Goal: Transaction & Acquisition: Book appointment/travel/reservation

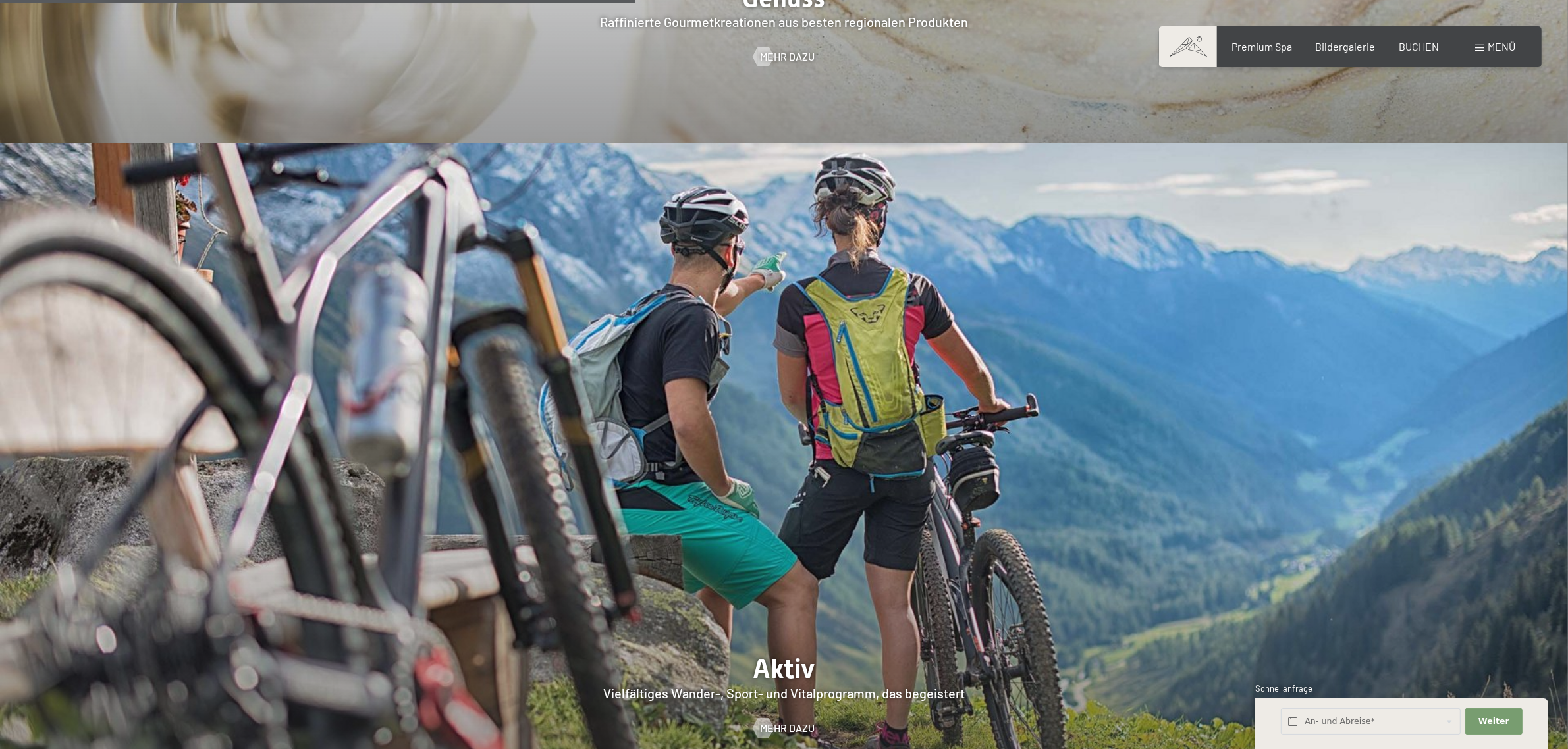
scroll to position [3292, 0]
click at [768, 716] on div at bounding box center [763, 725] width 11 height 19
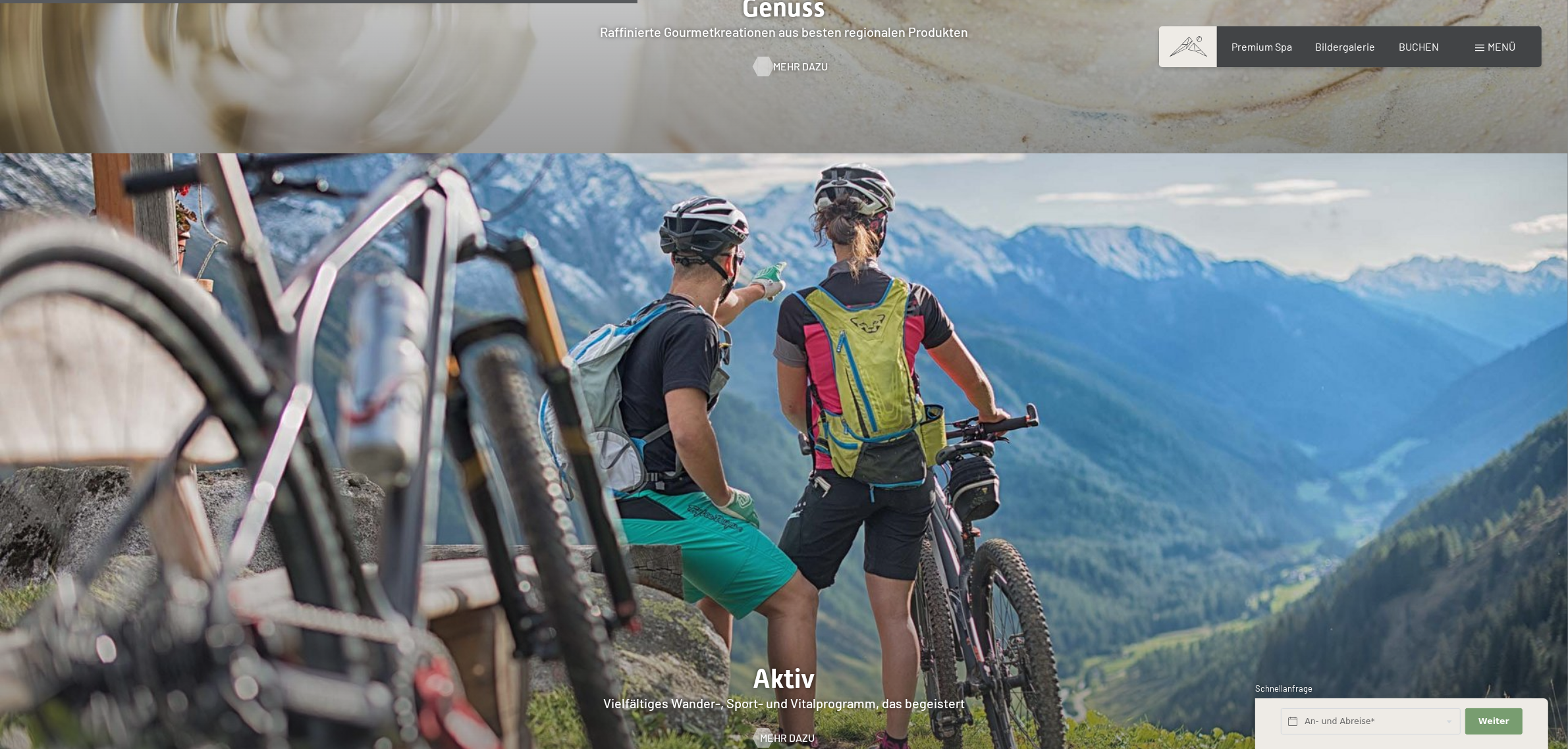
click at [784, 59] on span "Mehr dazu" at bounding box center [800, 66] width 54 height 15
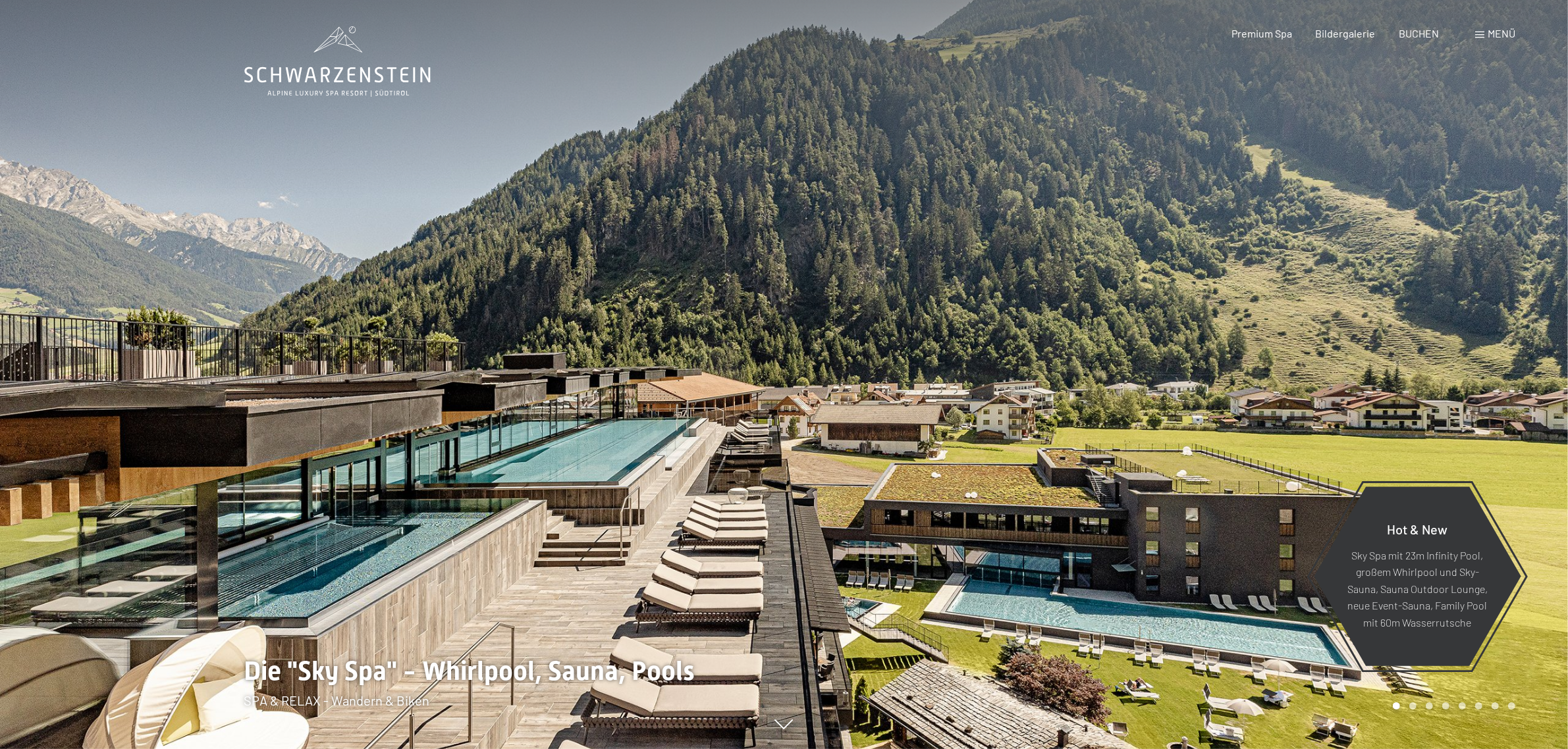
click at [1490, 31] on span "Menü" at bounding box center [1501, 33] width 28 height 13
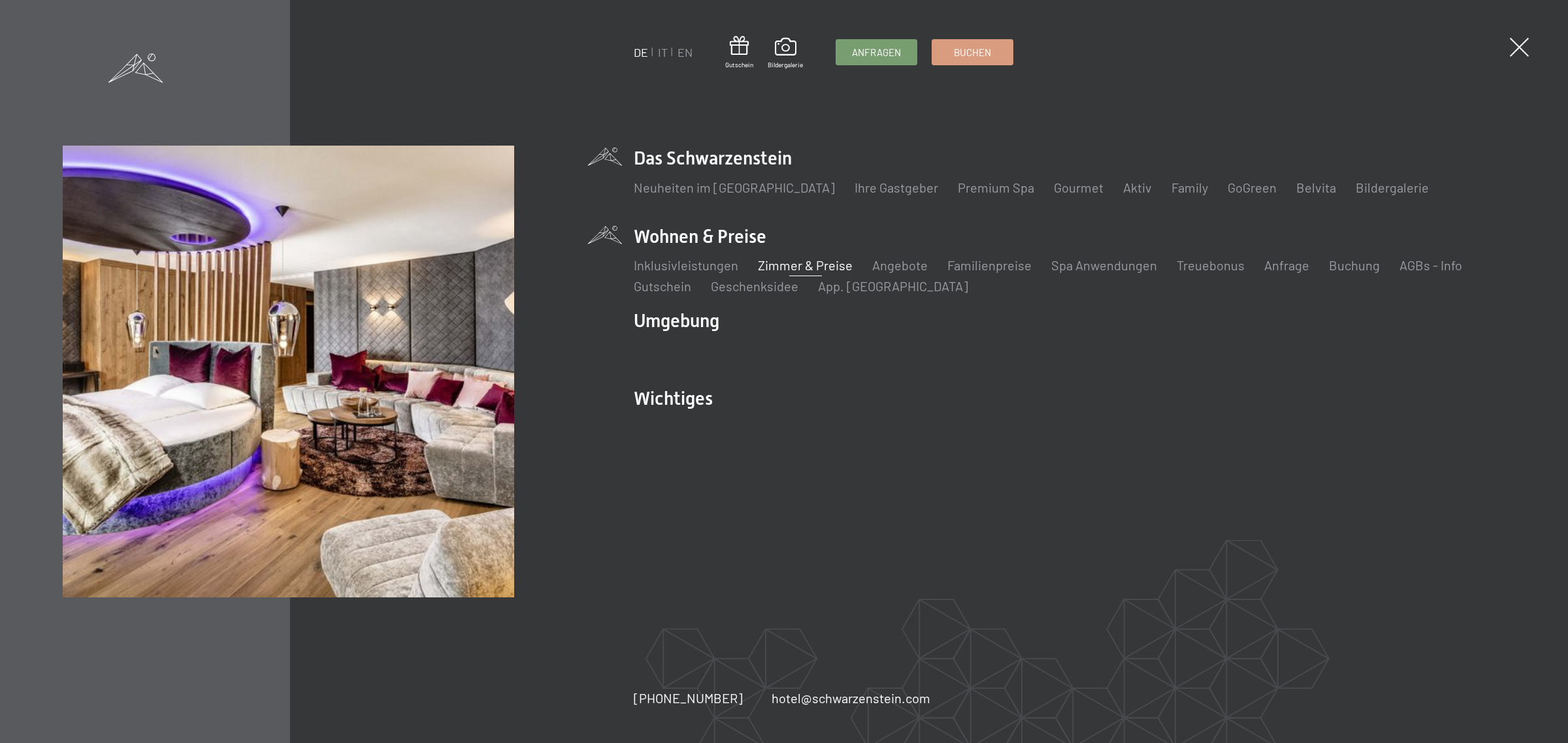
click at [792, 263] on link "Zimmer & Preise" at bounding box center [805, 264] width 95 height 15
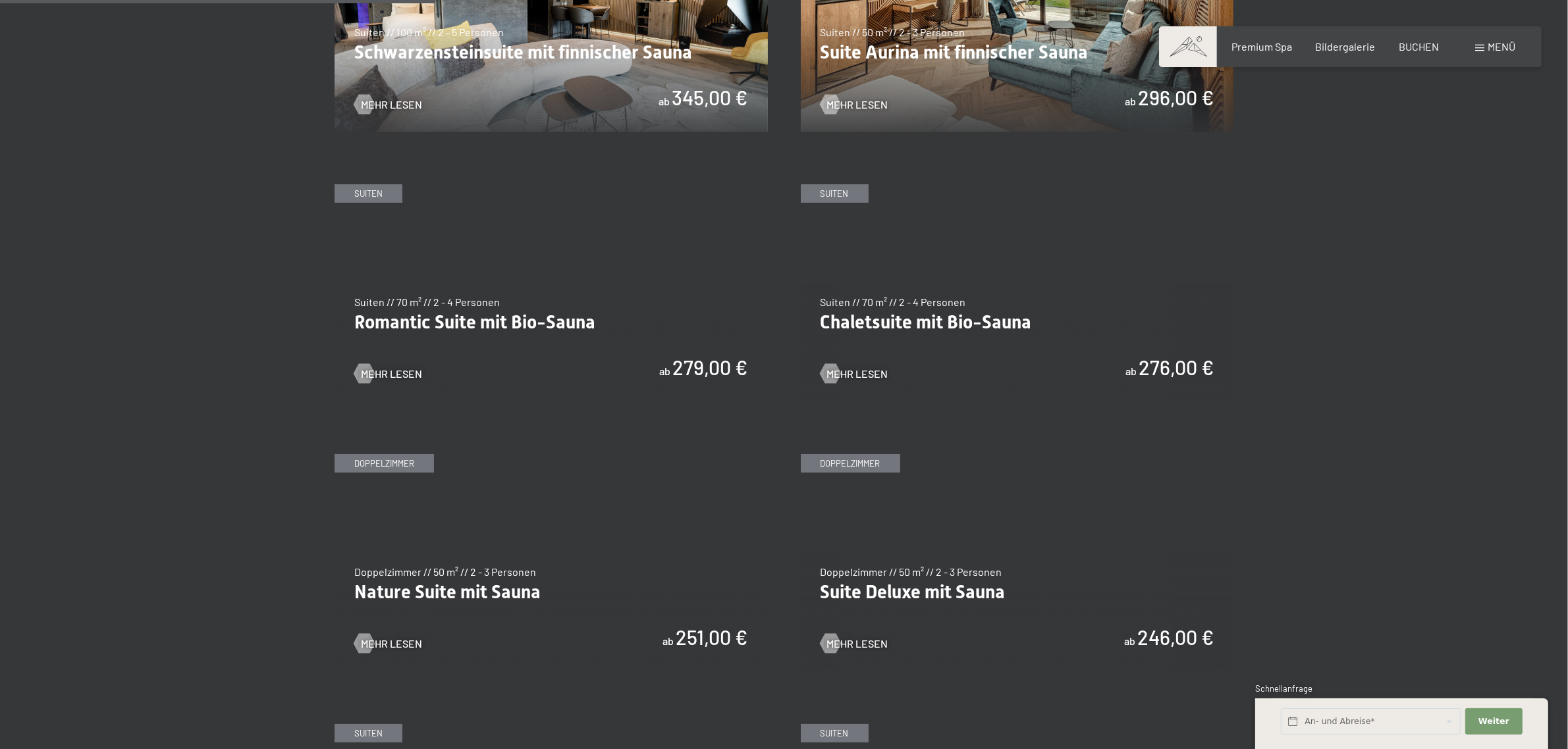
scroll to position [1317, 0]
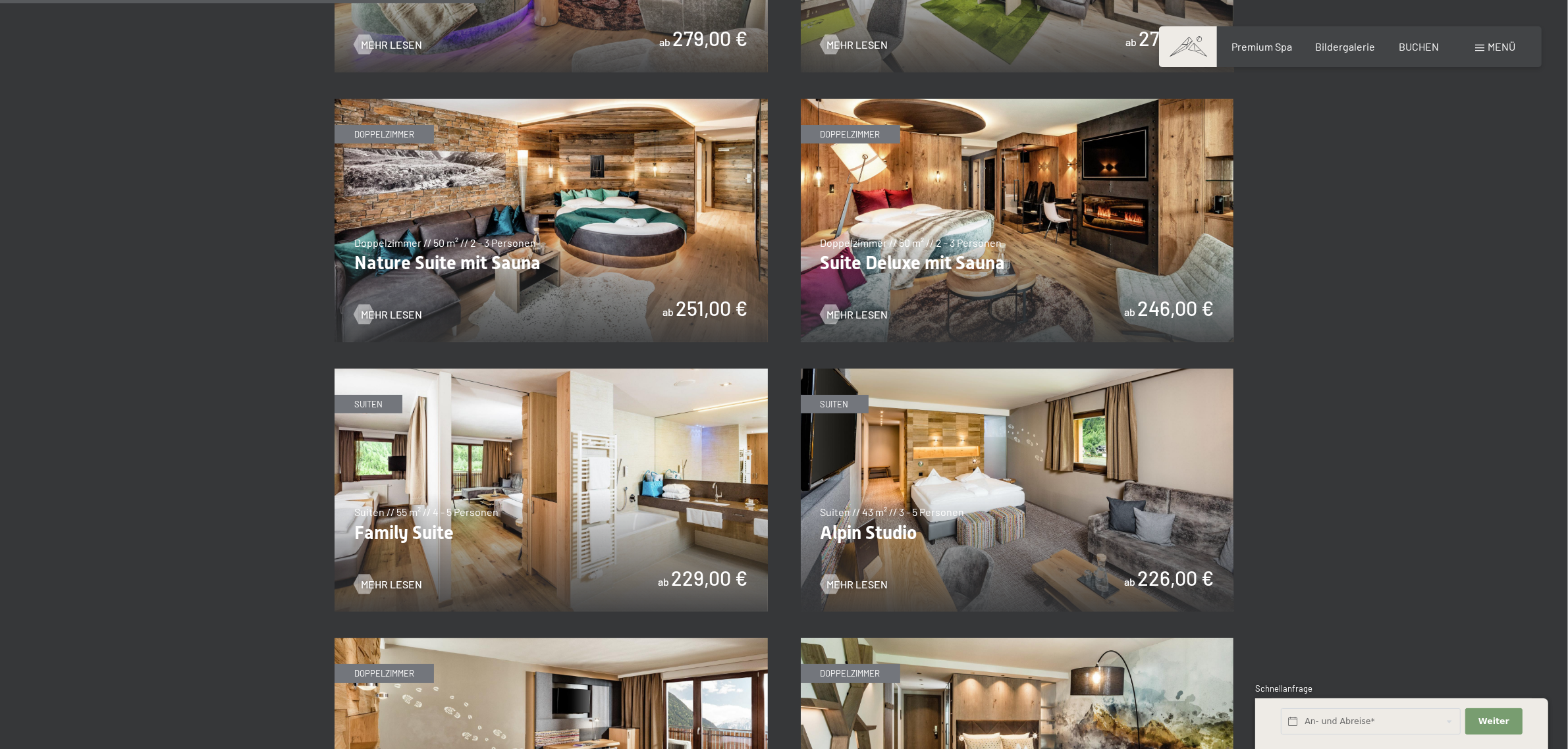
click at [962, 256] on img at bounding box center [1017, 220] width 433 height 244
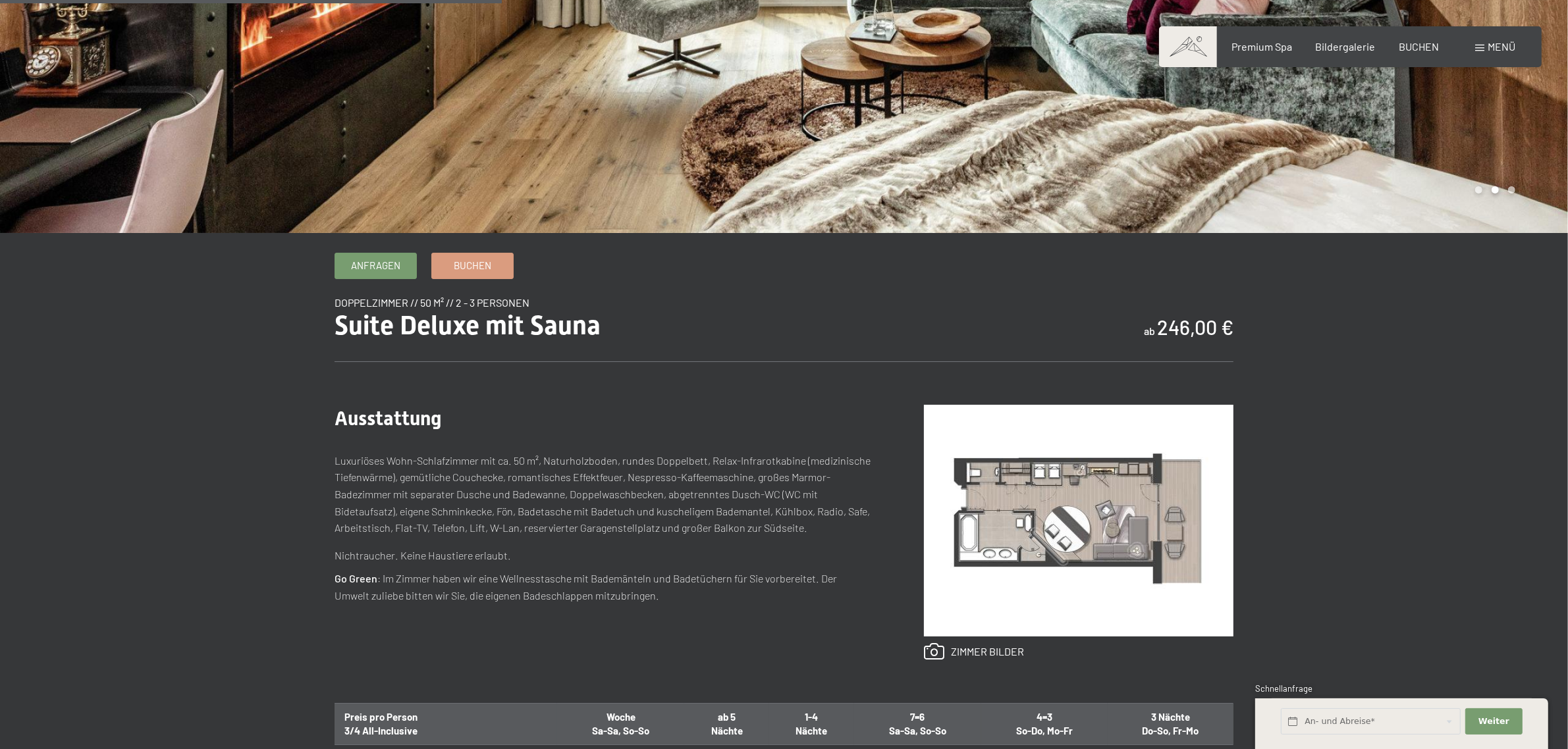
scroll to position [658, 0]
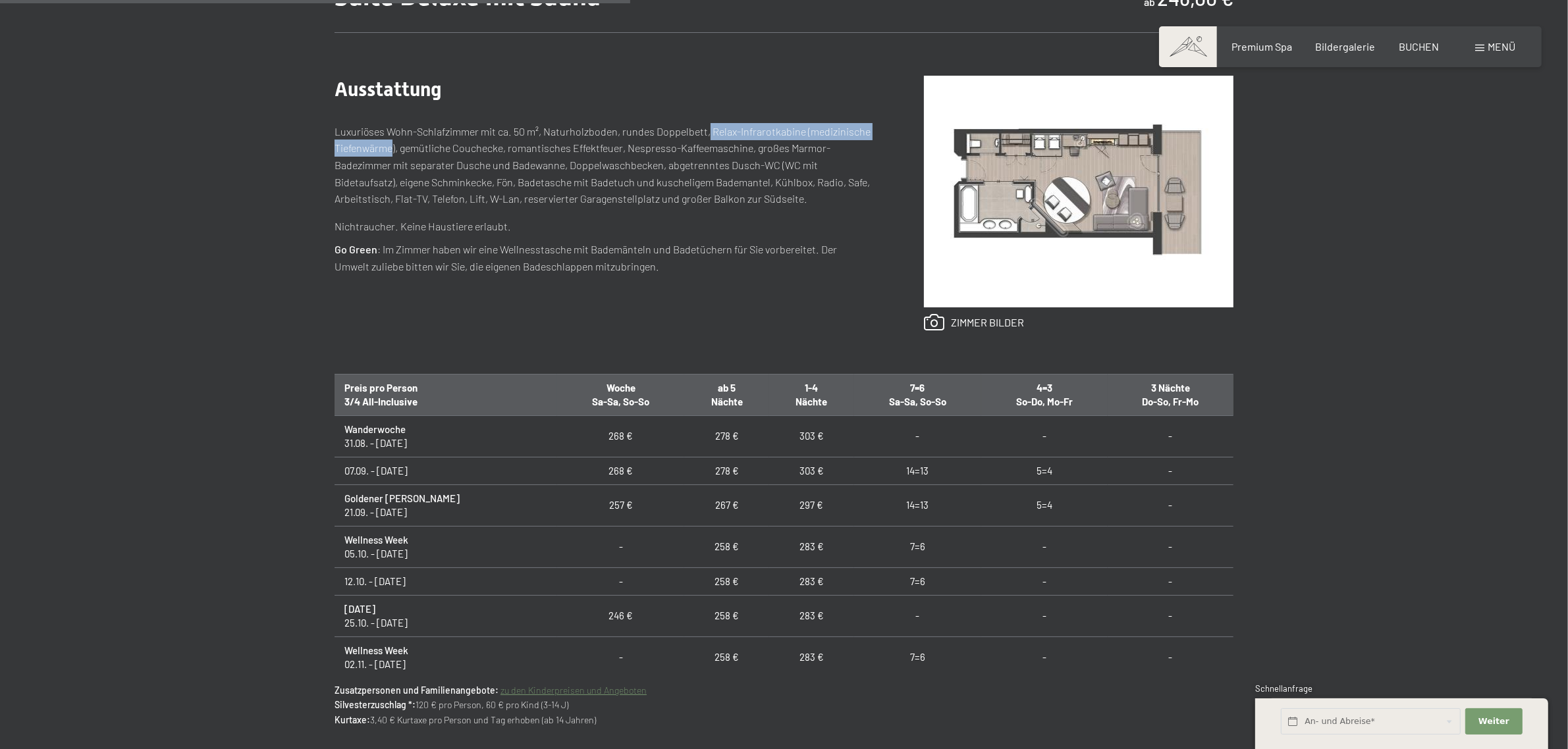
drag, startPoint x: 706, startPoint y: 127, endPoint x: 393, endPoint y: 150, distance: 313.8
click at [393, 150] on p "Luxuriöses Wohn-Schlafzimmer mit ca. 50 m², Naturholzboden, rundes Doppelbett, …" at bounding box center [603, 165] width 537 height 85
copy p "Relax-Infrarotkabine (medizinische Tiefenwärme"
